Goal: Obtain resource: Download file/media

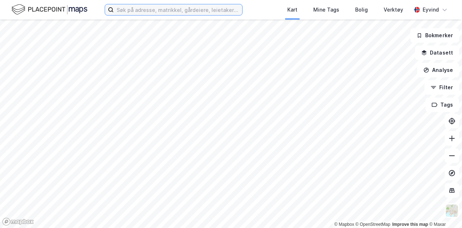
click at [126, 7] on input at bounding box center [178, 9] width 129 height 11
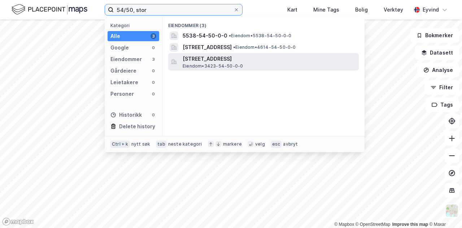
type input "54/50, stor"
click at [258, 57] on span "[STREET_ADDRESS]" at bounding box center [269, 59] width 173 height 9
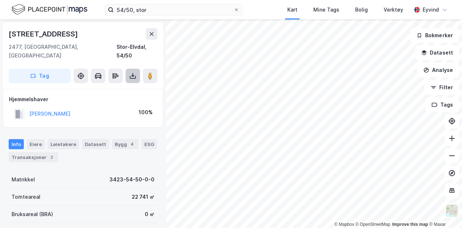
click at [131, 72] on icon at bounding box center [132, 75] width 7 height 7
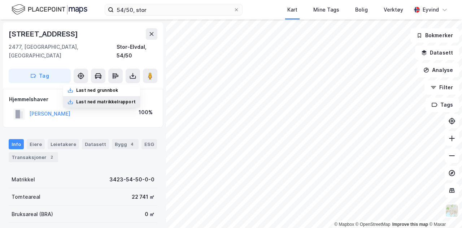
click at [105, 99] on div "Last ned matrikkelrapport" at bounding box center [106, 102] width 60 height 6
